Goal: Task Accomplishment & Management: Manage account settings

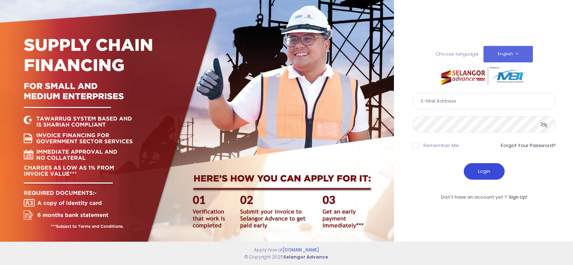
type input "[EMAIL_ADDRESS][DOMAIN_NAME]"
click at [491, 170] on button "Login" at bounding box center [484, 171] width 41 height 16
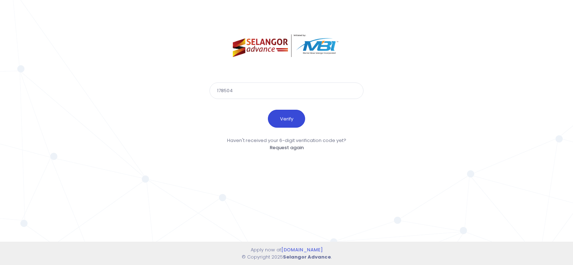
type input "178504"
click at [280, 121] on button "Verify" at bounding box center [286, 119] width 37 height 18
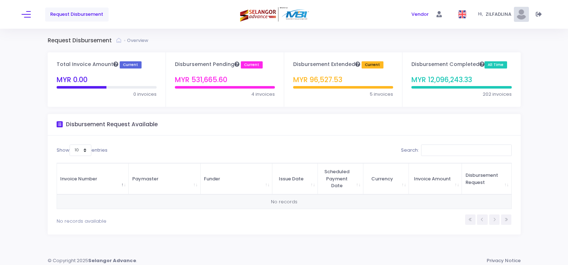
scroll to position [4, 0]
